Goal: Transaction & Acquisition: Book appointment/travel/reservation

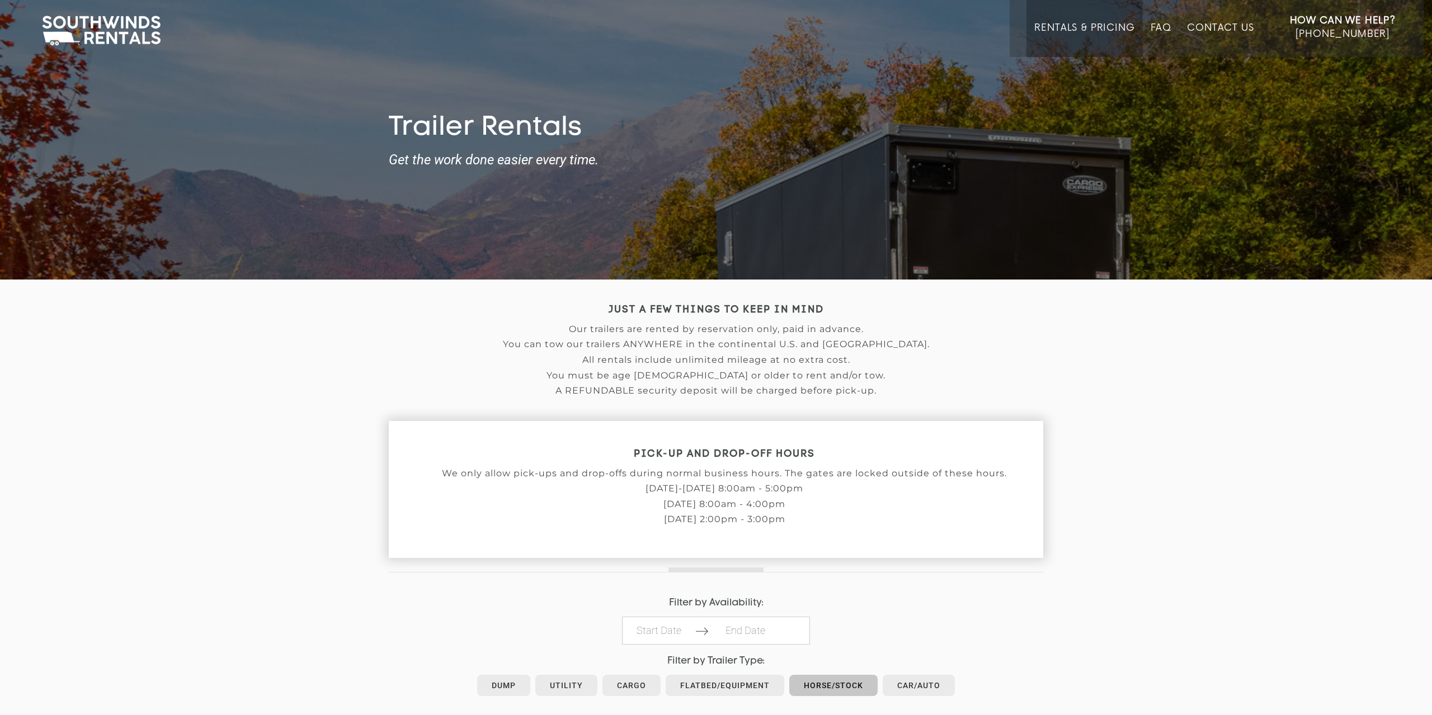
click at [825, 679] on link "Horse/Stock" at bounding box center [833, 685] width 88 height 21
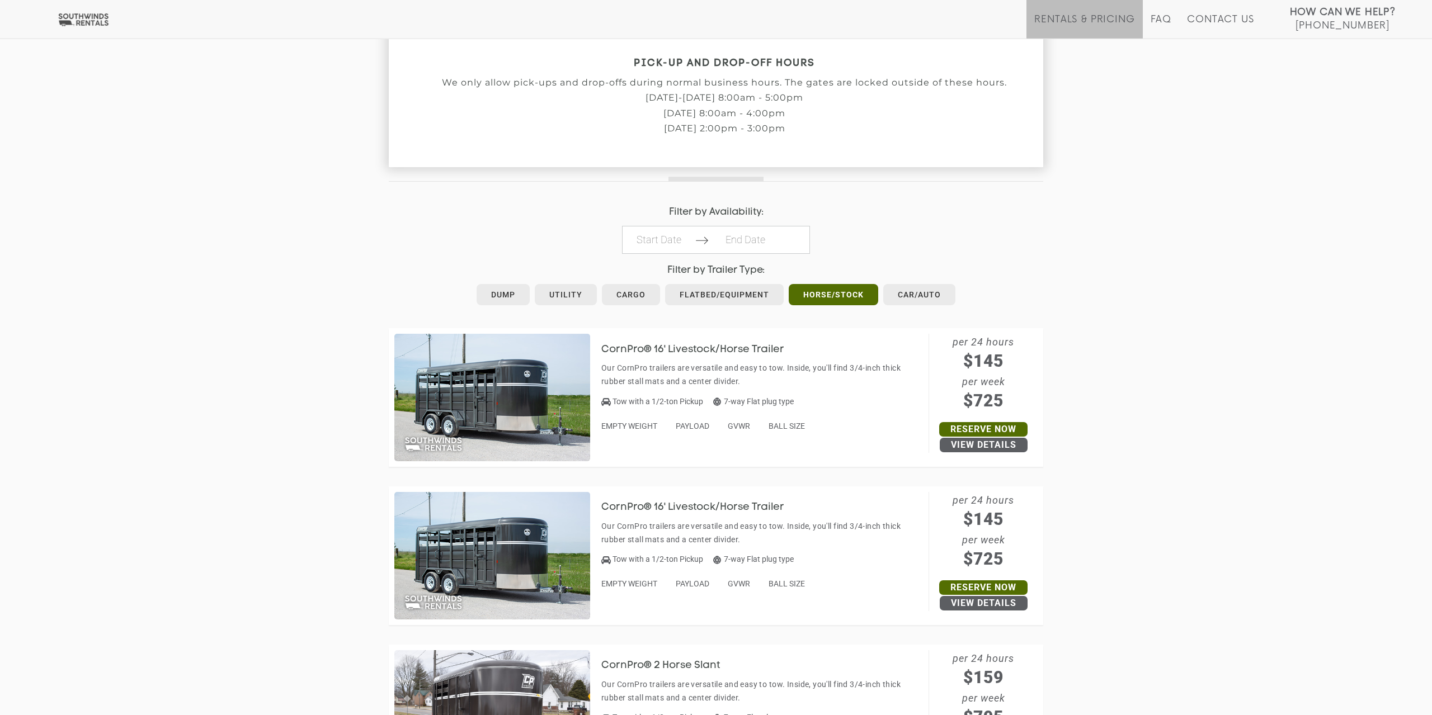
scroll to position [426, 0]
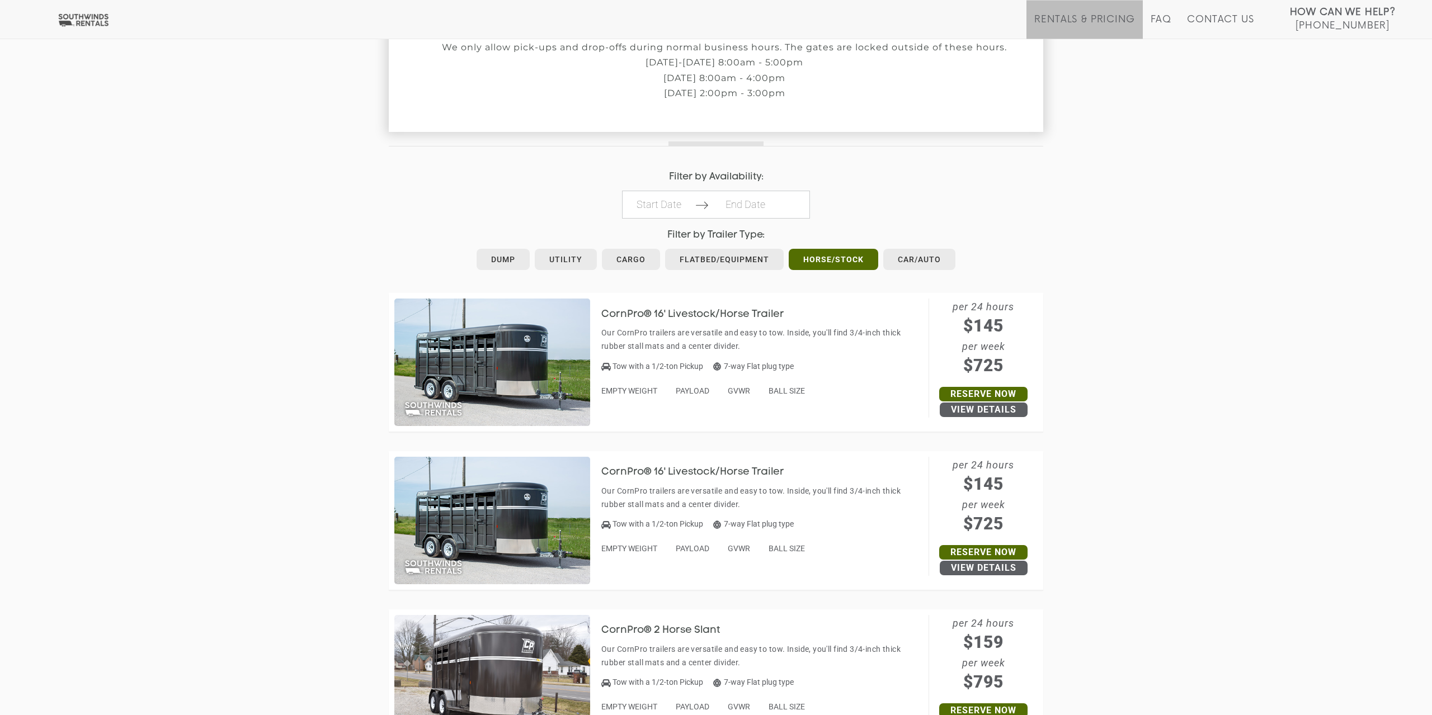
click at [677, 335] on p "Our CornPro trailers are versatile and easy to tow. Inside, you'll find 3/4-inc…" at bounding box center [762, 339] width 322 height 27
click at [650, 312] on h3 "CornPro® 16' Livestock/Horse Trailer" at bounding box center [701, 314] width 200 height 11
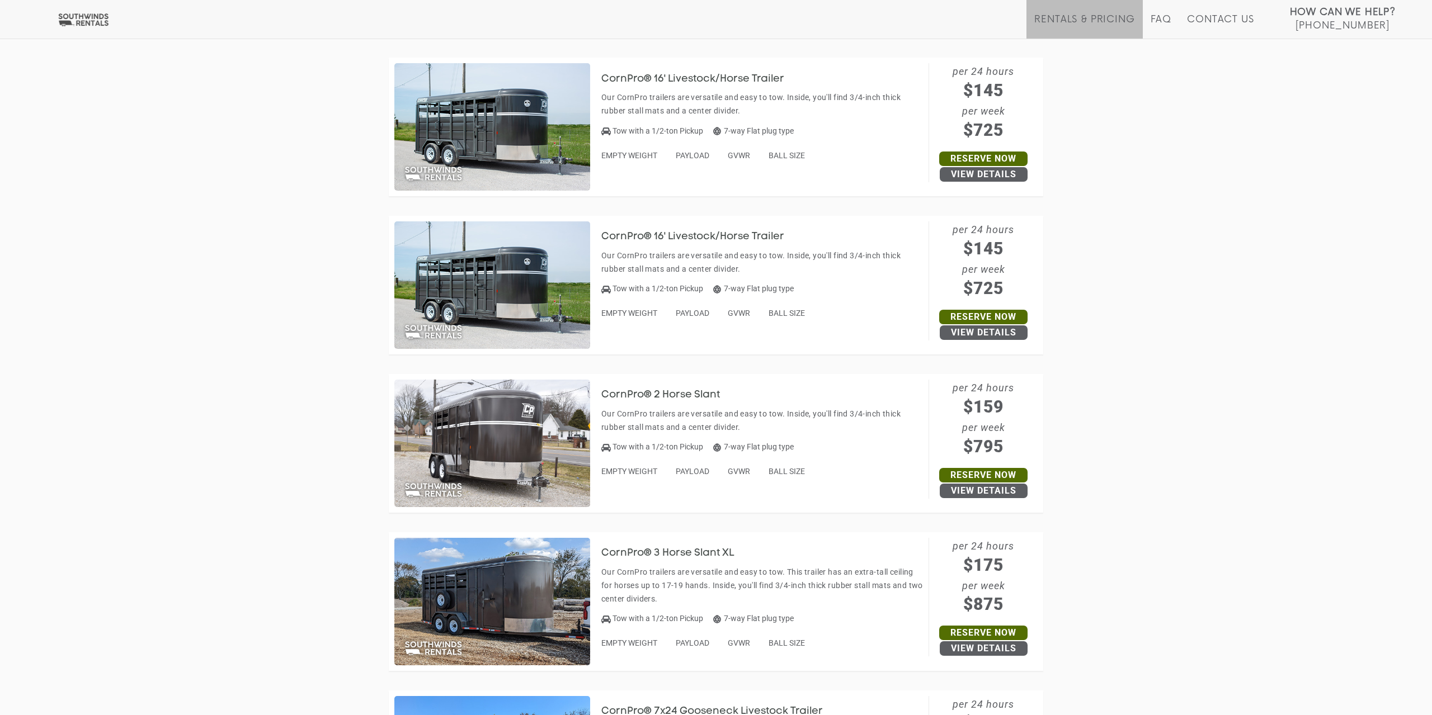
scroll to position [453, 0]
